Goal: Task Accomplishment & Management: Manage account settings

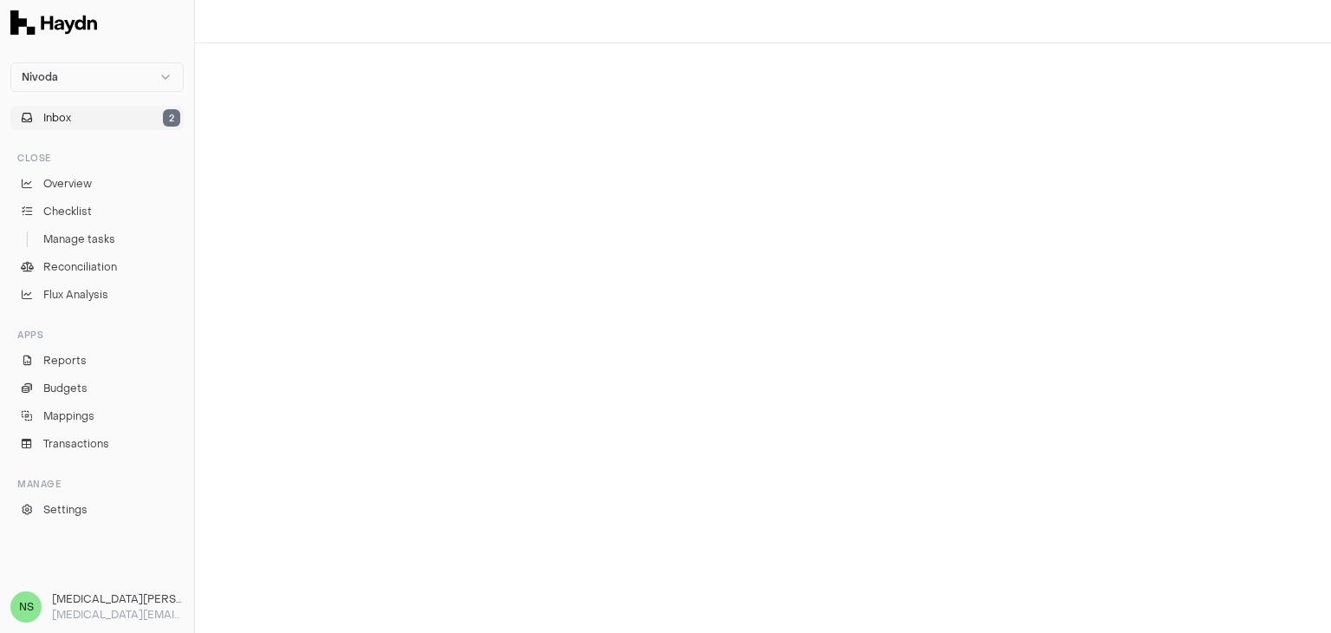
click at [123, 118] on button "Inbox 2" at bounding box center [96, 118] width 173 height 24
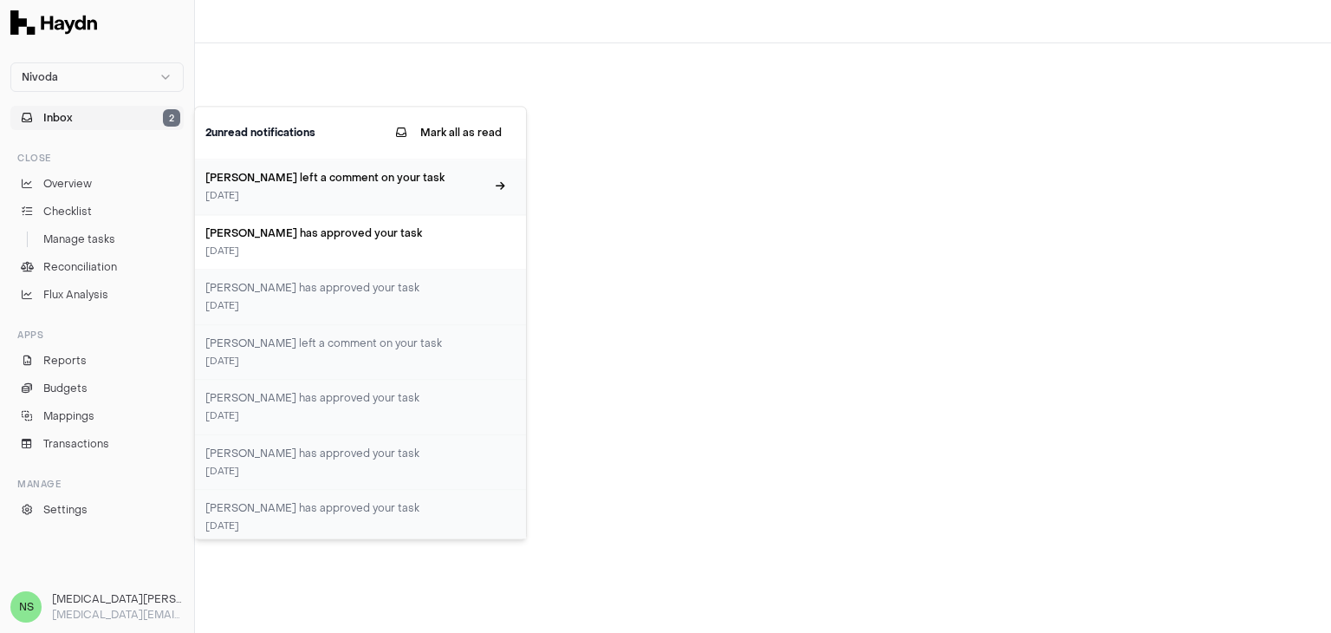
click at [264, 183] on h3 "[PERSON_NAME] left a comment on your task" at bounding box center [345, 178] width 280 height 16
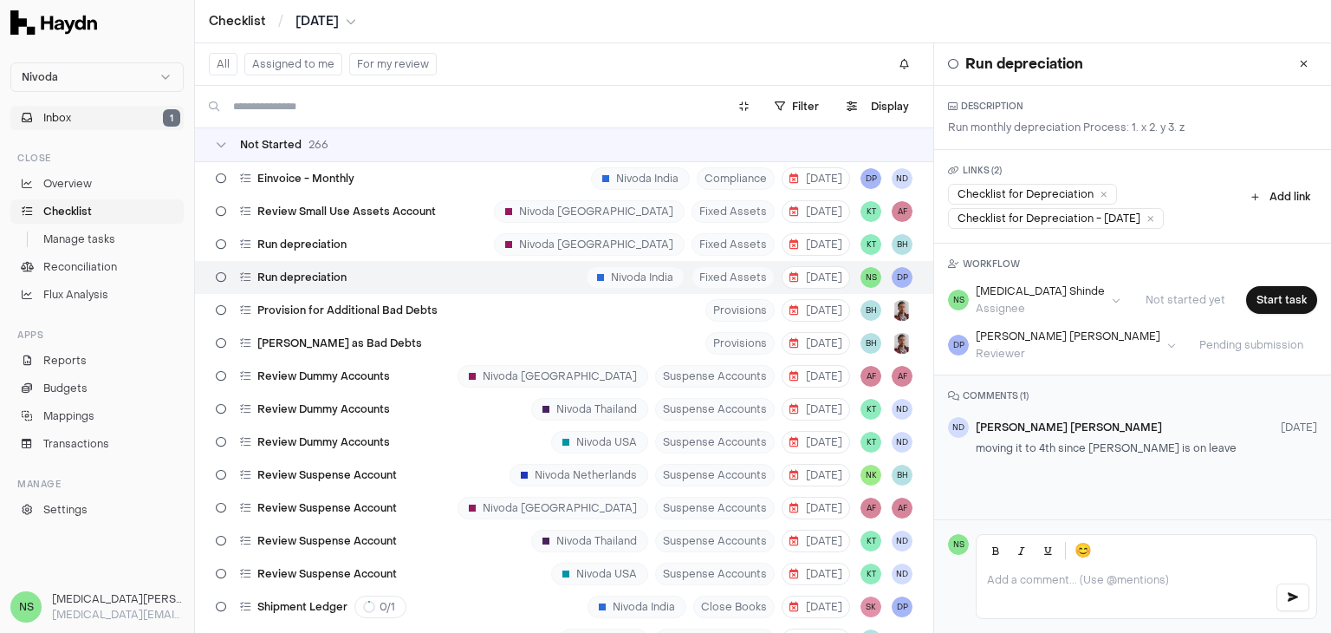
click at [49, 115] on span "Inbox" at bounding box center [57, 118] width 28 height 16
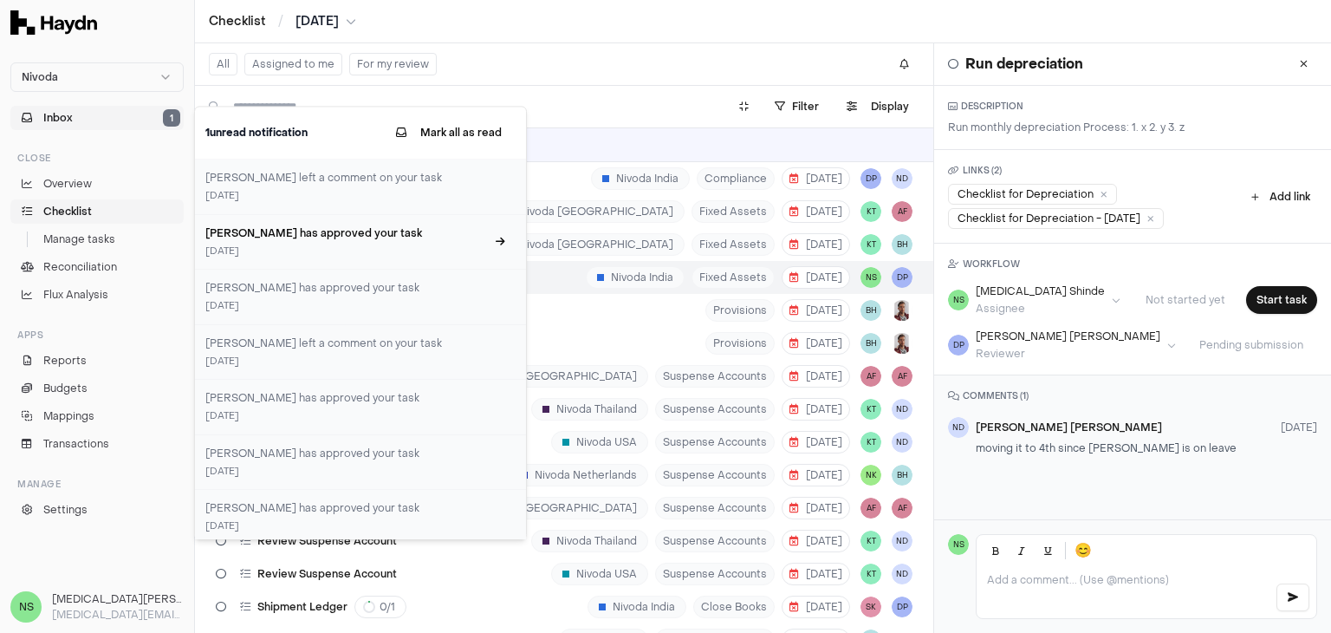
click at [289, 244] on div "[DATE]" at bounding box center [345, 251] width 280 height 15
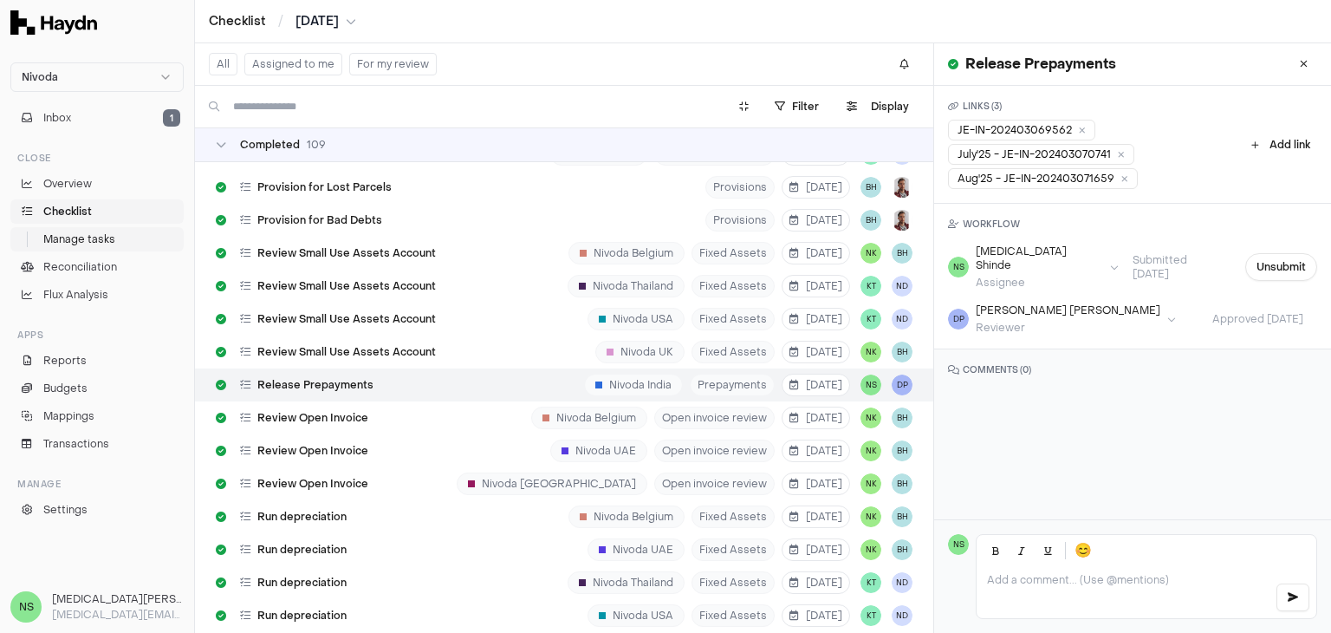
scroll to position [9919, 0]
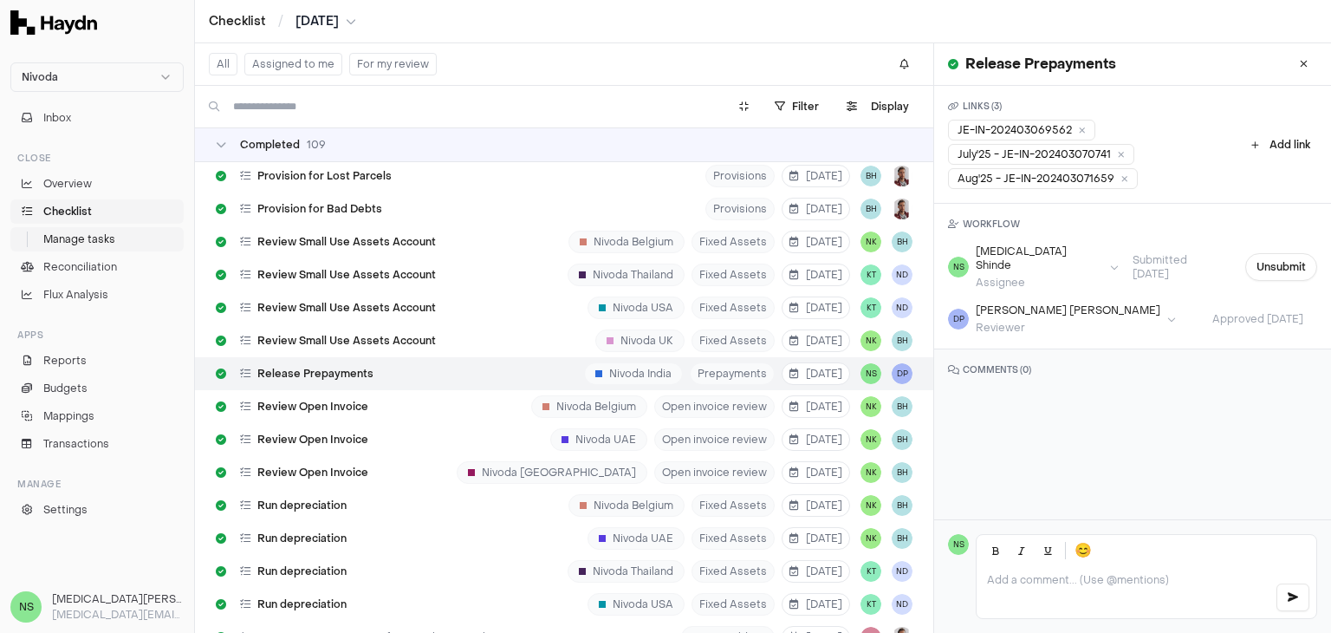
click at [110, 234] on span "Manage tasks" at bounding box center [79, 239] width 72 height 16
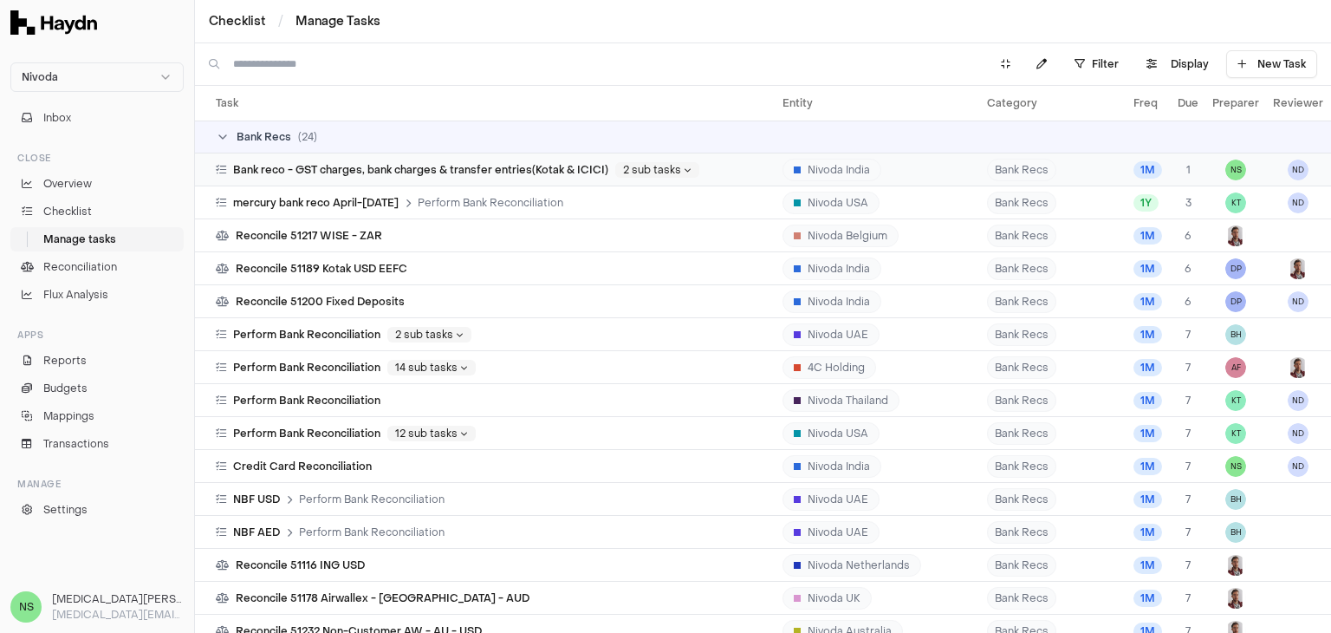
click at [562, 159] on td "Bank reco - GST charges, bank charges & transfer entries(Kotak & ICICI) 2 sub t…" at bounding box center [485, 169] width 581 height 33
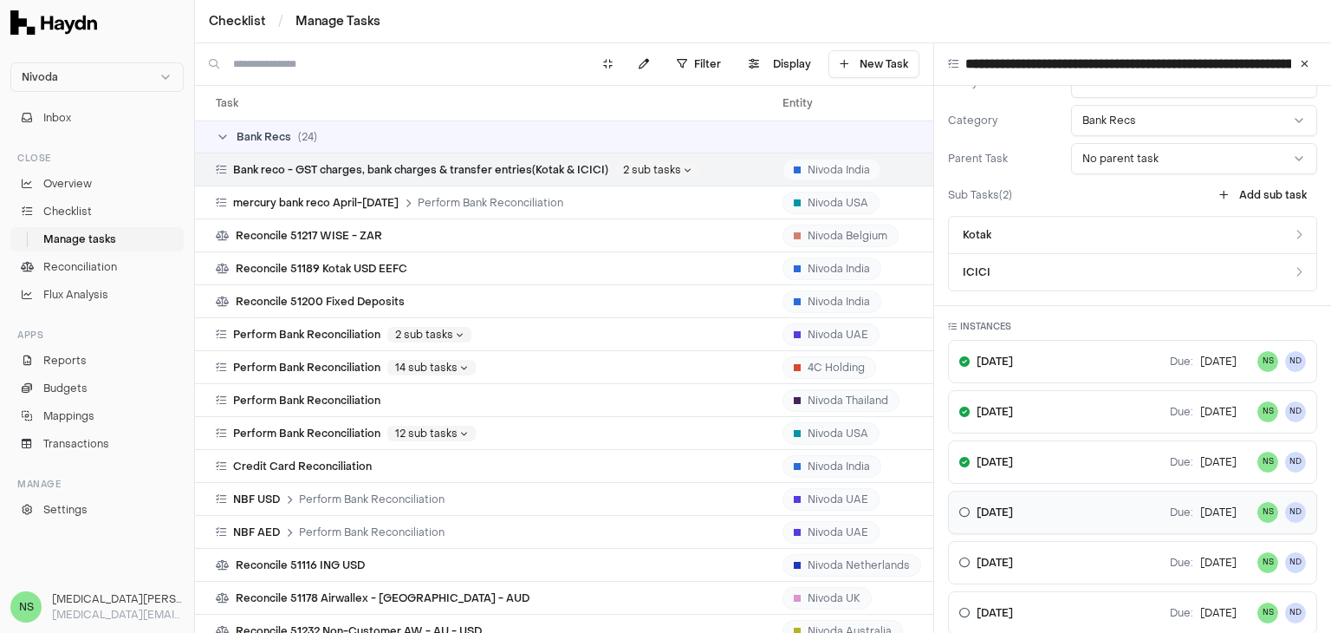
scroll to position [433, 0]
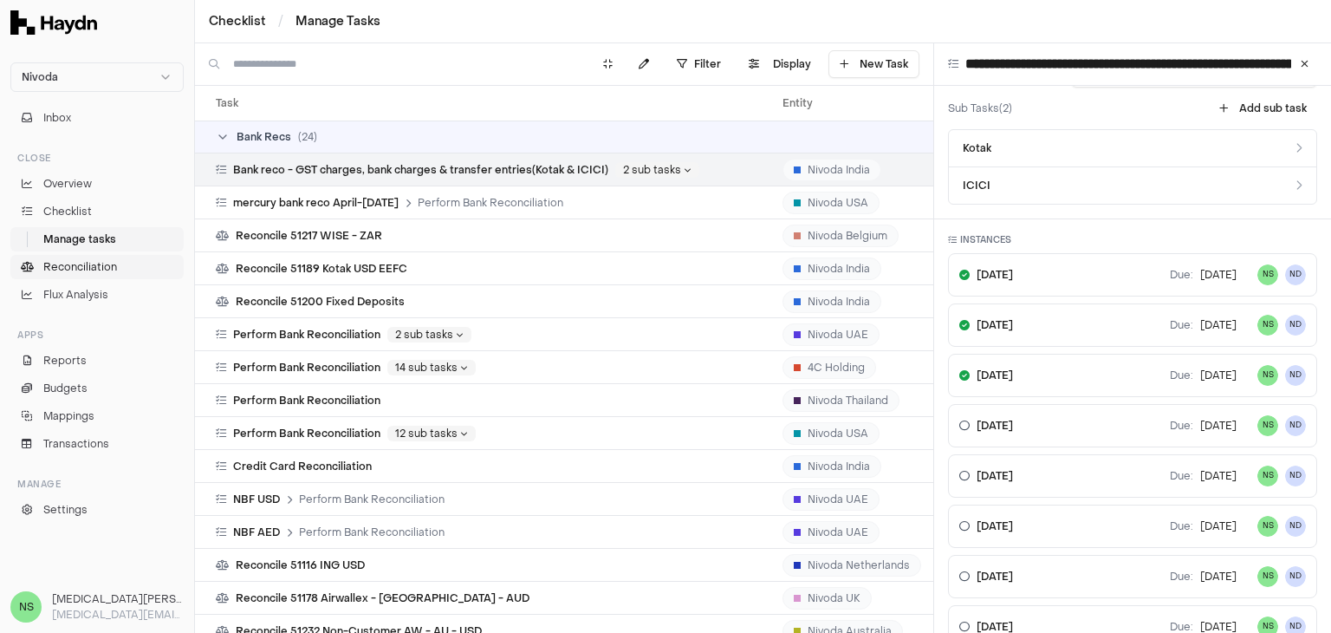
type textarea "*"
click at [108, 261] on span "Reconciliation" at bounding box center [80, 267] width 74 height 16
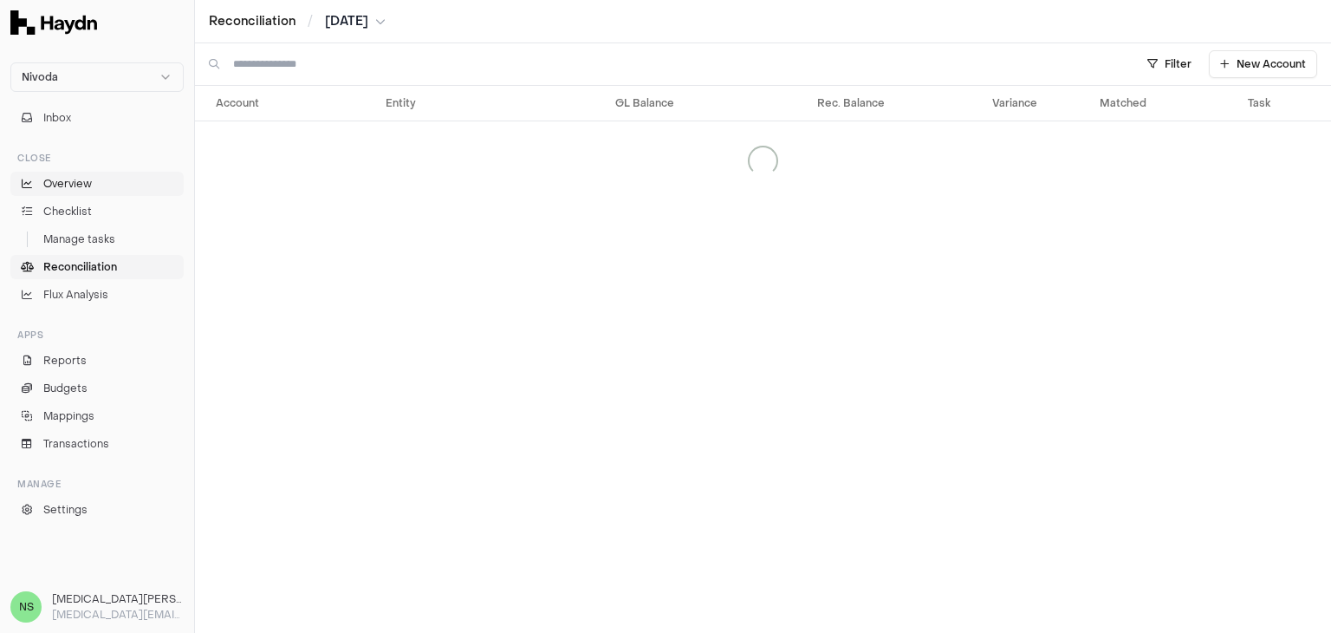
click at [104, 173] on link "Overview" at bounding box center [96, 184] width 173 height 24
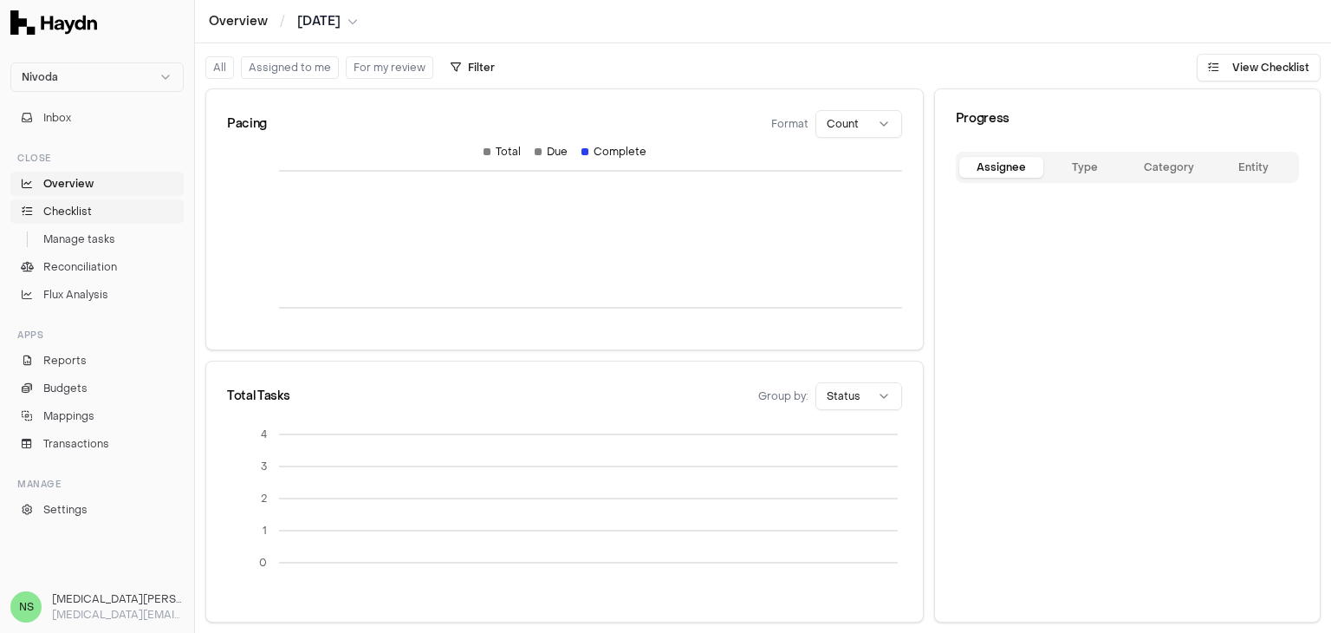
click at [101, 208] on link "Checklist" at bounding box center [96, 211] width 173 height 24
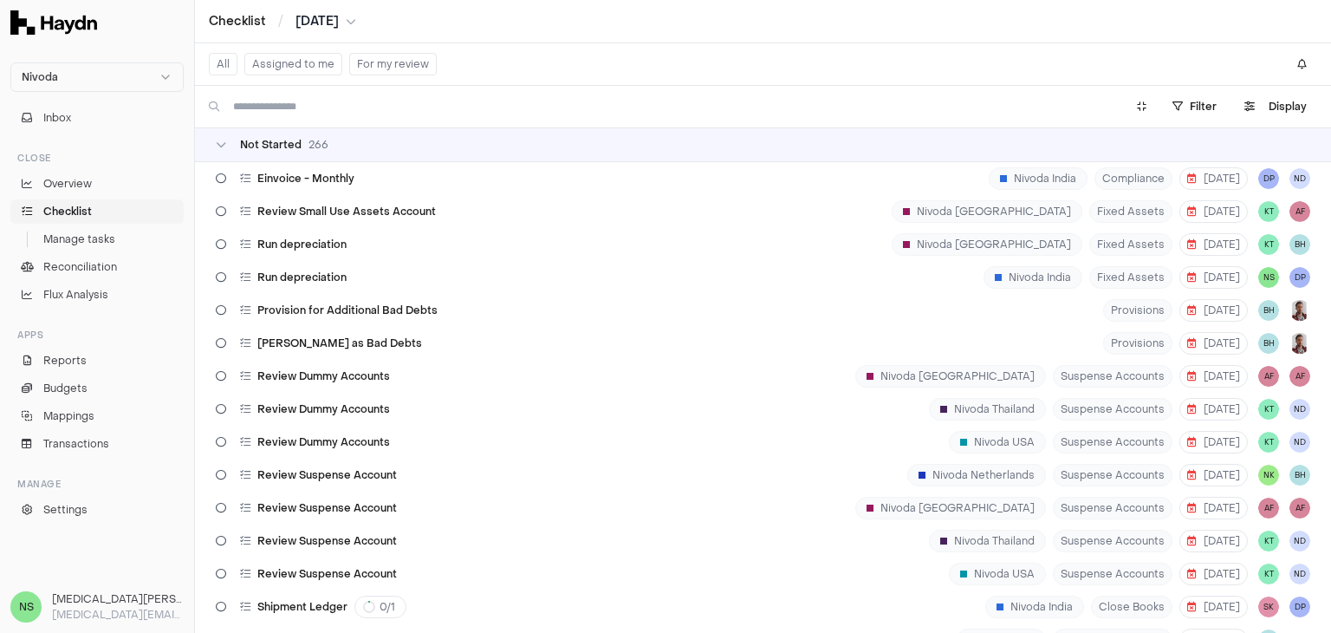
click at [309, 61] on button "Assigned to me" at bounding box center [293, 64] width 98 height 23
